Goal: Task Accomplishment & Management: Use online tool/utility

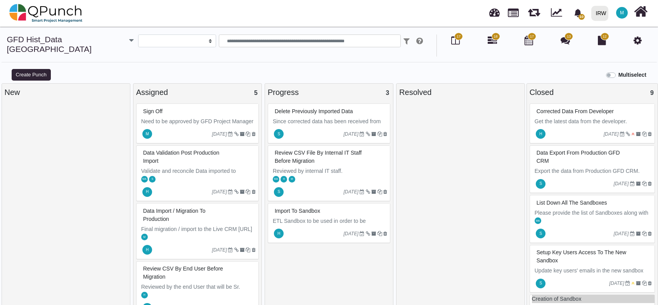
select select
click at [515, 14] on link at bounding box center [513, 11] width 11 height 13
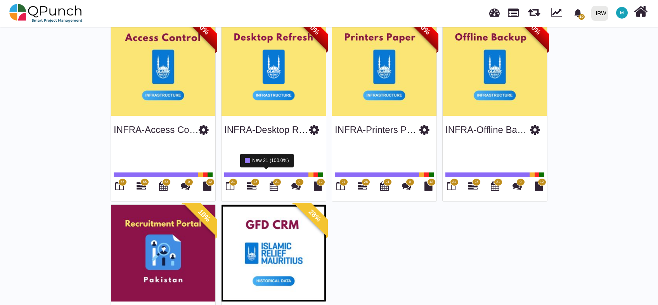
scroll to position [575, 0]
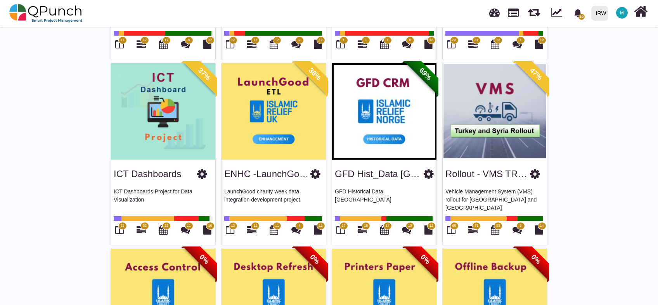
click at [187, 113] on img at bounding box center [163, 111] width 104 height 97
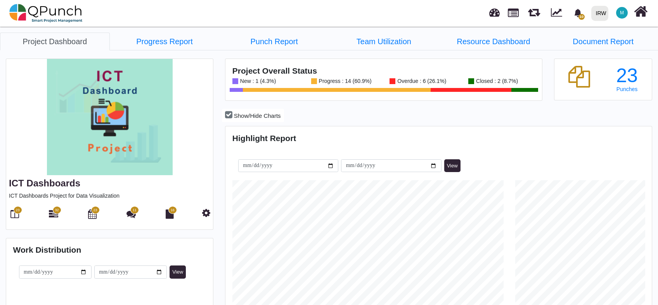
click at [16, 216] on icon at bounding box center [14, 213] width 9 height 9
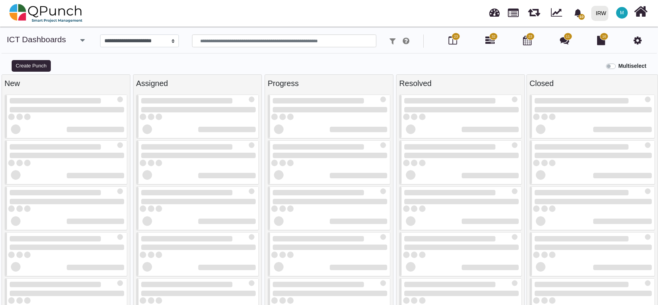
select select
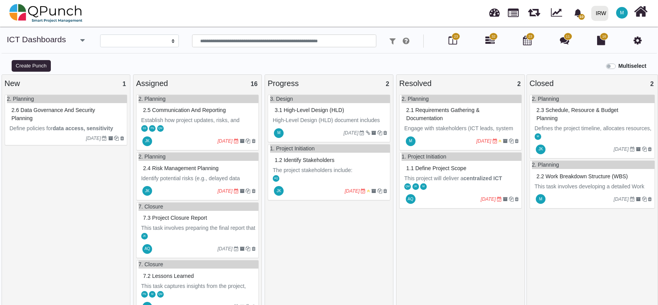
click at [317, 111] on span "3.1 High-level design (HLD)" at bounding box center [309, 110] width 69 height 6
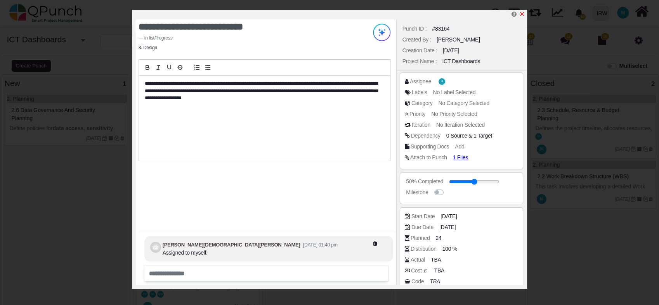
click at [523, 14] on icon "x" at bounding box center [522, 14] width 6 height 6
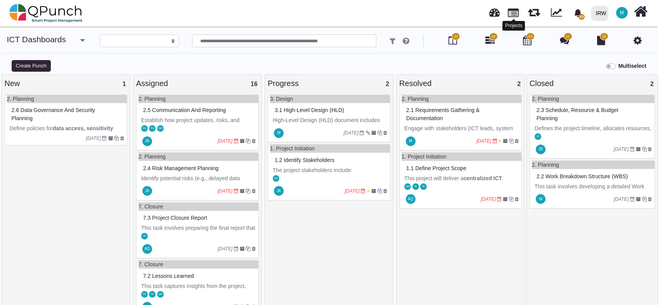
click at [515, 17] on link at bounding box center [513, 11] width 11 height 13
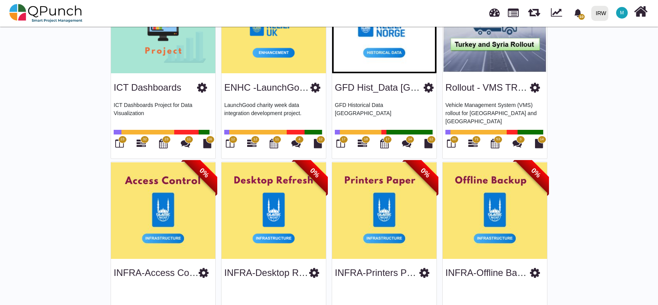
scroll to position [546, 0]
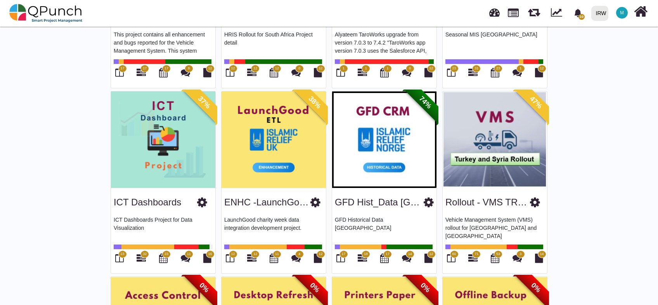
click at [383, 130] on img at bounding box center [384, 140] width 104 height 97
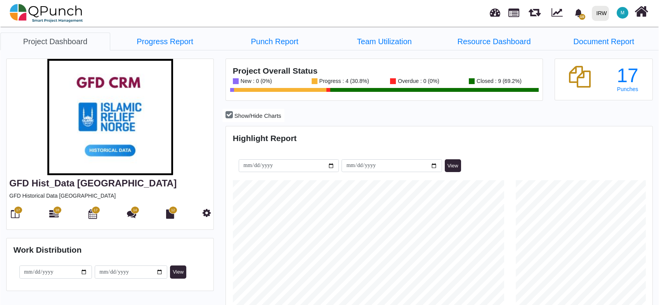
scroll to position [135, 141]
click at [15, 214] on icon at bounding box center [14, 213] width 9 height 9
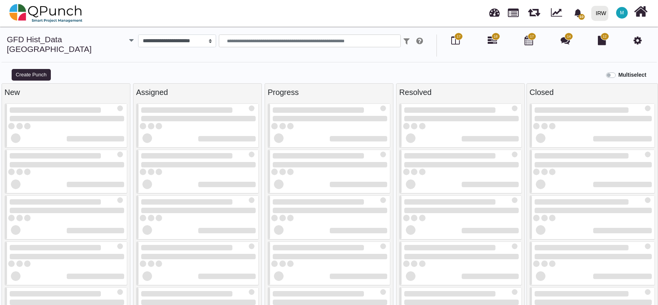
select select
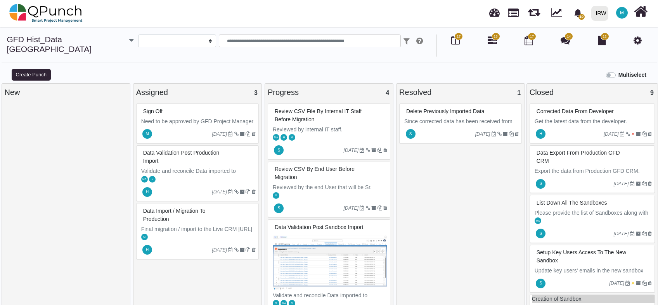
click at [317, 108] on span "Review CSV file by internal IT staff before Migration" at bounding box center [318, 115] width 87 height 14
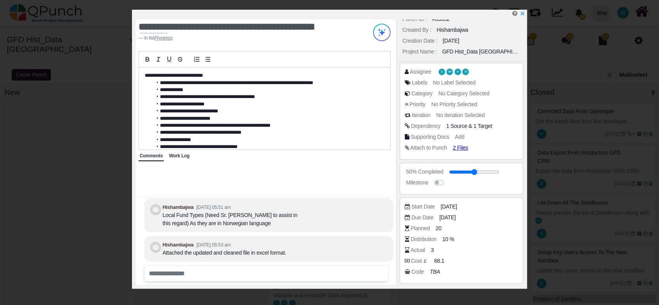
drag, startPoint x: 178, startPoint y: 156, endPoint x: 196, endPoint y: 159, distance: 17.7
click at [178, 156] on span "Work Log" at bounding box center [179, 155] width 21 height 5
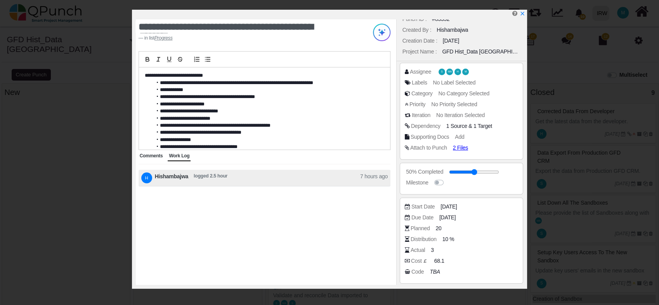
click at [152, 157] on span "Comments" at bounding box center [151, 155] width 23 height 5
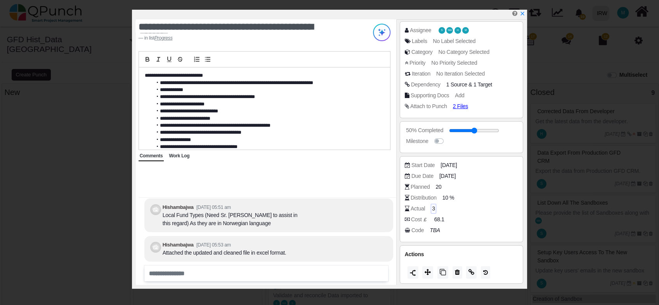
click at [431, 209] on div "3" at bounding box center [433, 209] width 5 height 10
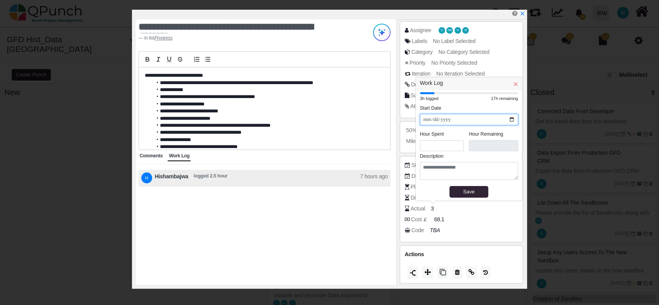
click at [511, 120] on input "**********" at bounding box center [469, 119] width 98 height 11
type input "**********"
click at [436, 147] on input "*" at bounding box center [442, 146] width 44 height 11
type input "*"
type input "****"
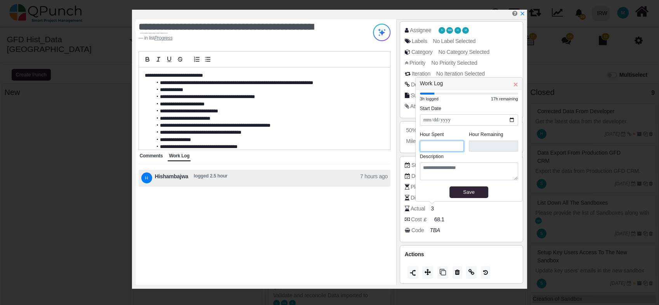
type input "*"
type input "****"
type input "*"
click at [465, 131] on legend "Hour Spent" at bounding box center [444, 136] width 49 height 10
click at [467, 190] on div "Save" at bounding box center [468, 193] width 35 height 8
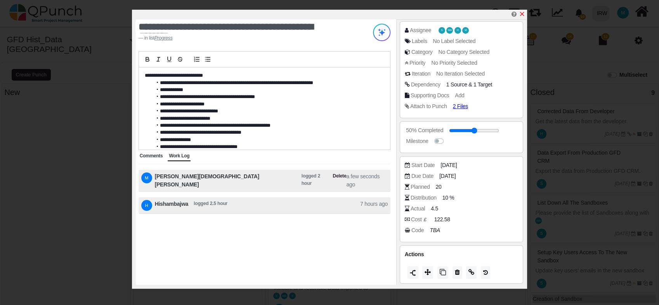
click at [524, 13] on icon "x" at bounding box center [522, 14] width 6 height 6
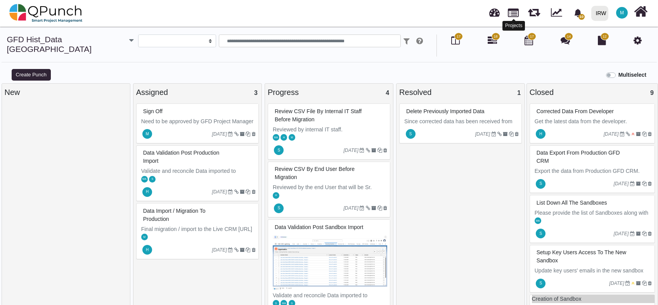
click at [516, 13] on link at bounding box center [513, 11] width 11 height 13
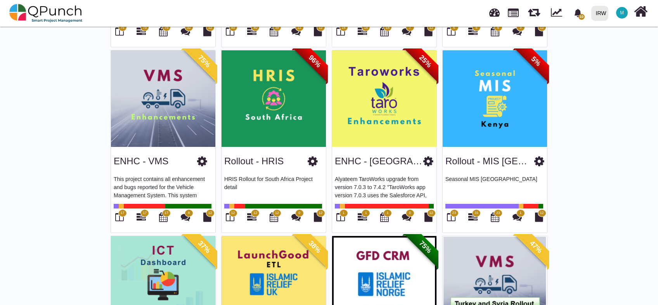
scroll to position [459, 0]
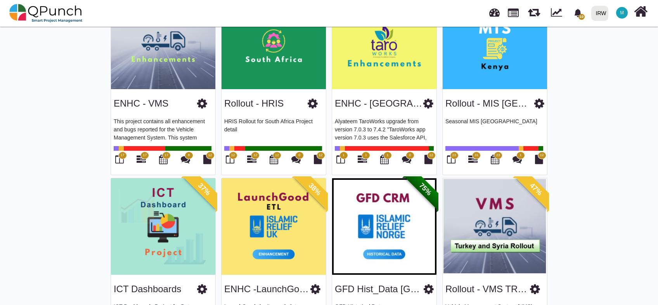
click at [196, 206] on div "37%" at bounding box center [199, 195] width 36 height 36
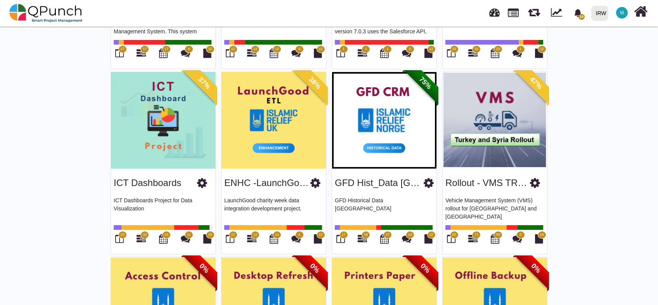
scroll to position [575, 0]
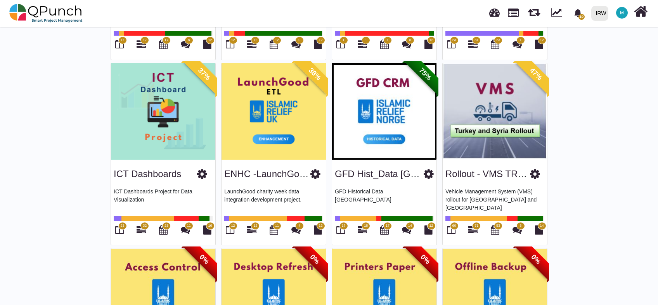
click at [121, 223] on span "23" at bounding box center [122, 225] width 4 height 5
click at [118, 227] on icon at bounding box center [119, 229] width 9 height 9
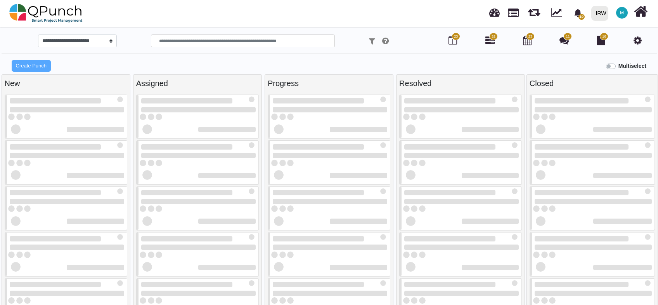
select select
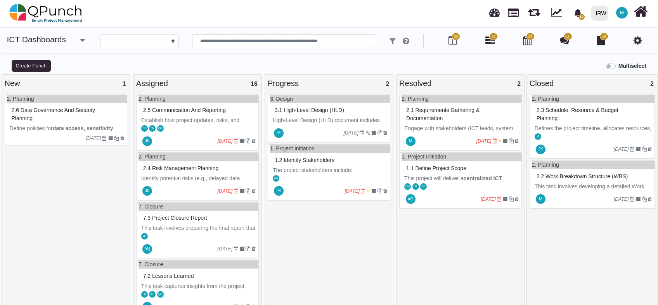
click at [316, 113] on span "3.1 High-level design (HLD)" at bounding box center [309, 110] width 69 height 6
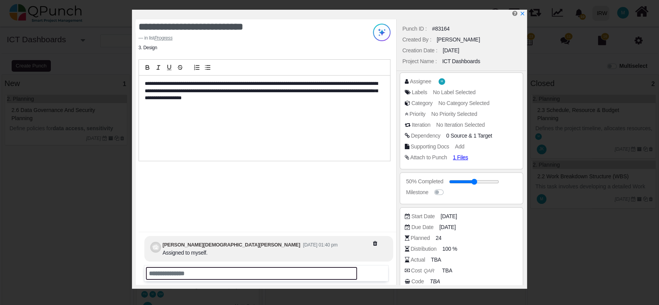
click at [220, 277] on input "text" at bounding box center [251, 273] width 211 height 13
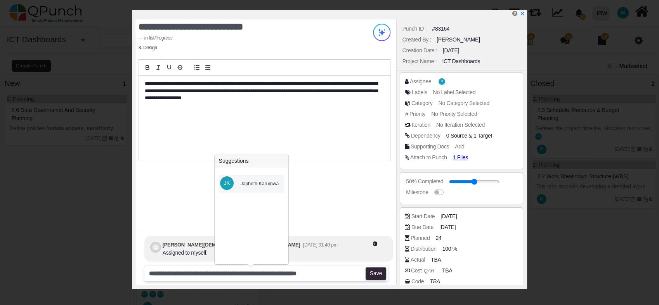
click at [268, 182] on div "Japheth Karumwa" at bounding box center [260, 183] width 38 height 7
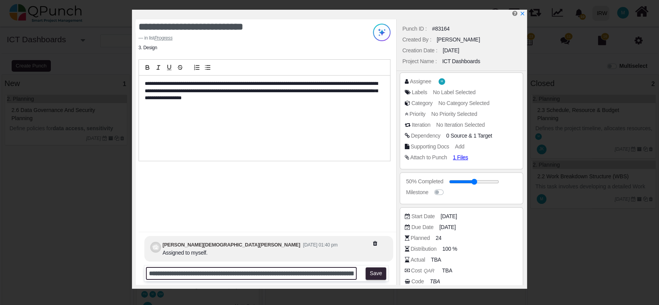
click at [323, 275] on input "**********" at bounding box center [251, 273] width 211 height 13
type input "**********"
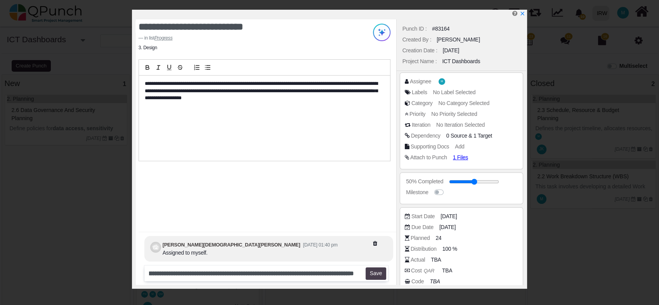
click at [376, 272] on button "Save" at bounding box center [375, 274] width 21 height 12
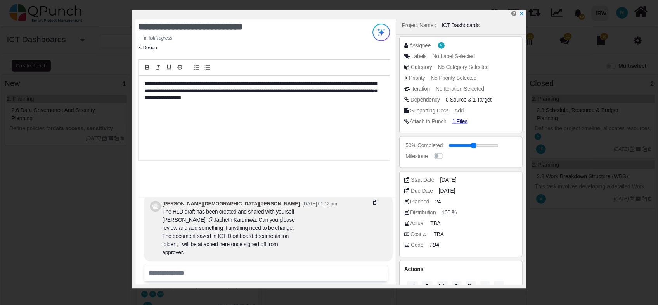
scroll to position [51, 0]
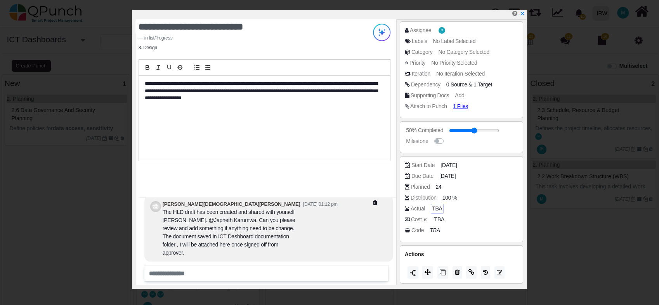
click at [436, 208] on span "TBA" at bounding box center [437, 209] width 10 height 8
click at [459, 208] on input "number" at bounding box center [474, 209] width 83 height 8
type input "**"
click at [479, 175] on div "Due Date [DATE]" at bounding box center [464, 176] width 118 height 8
click at [521, 16] on icon "x" at bounding box center [522, 14] width 6 height 6
